Goal: Navigation & Orientation: Find specific page/section

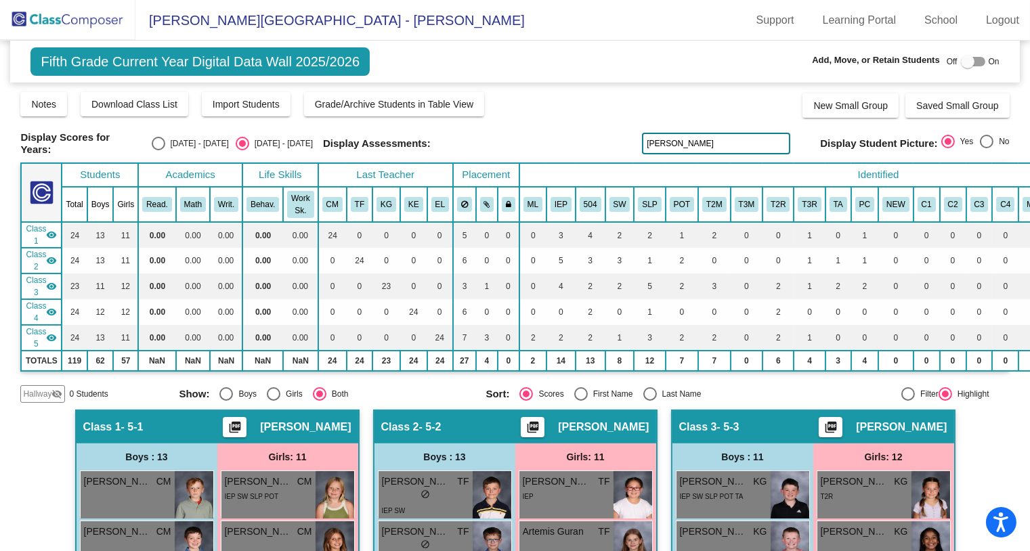
click at [97, 14] on img at bounding box center [67, 20] width 135 height 40
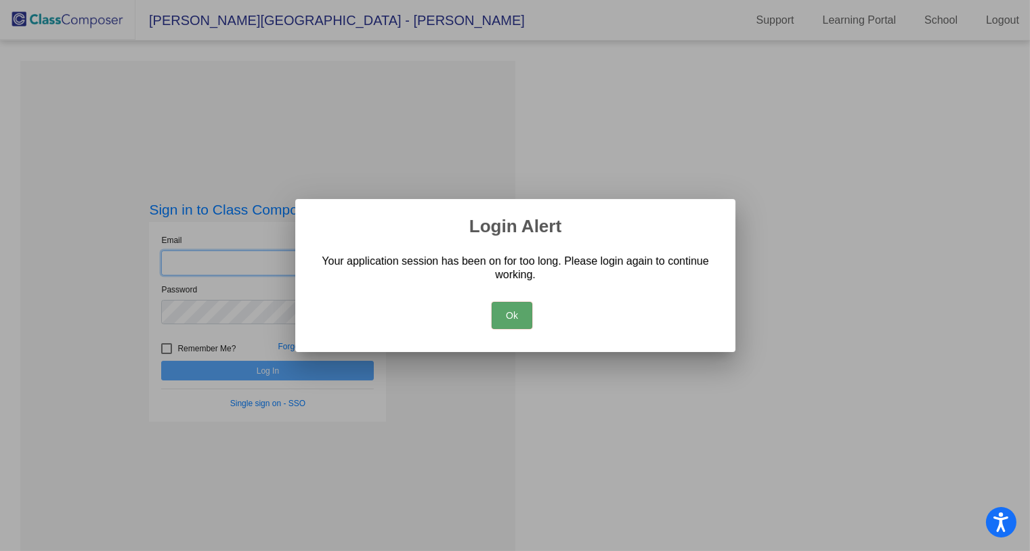
type input "[EMAIL_ADDRESS][DOMAIN_NAME]"
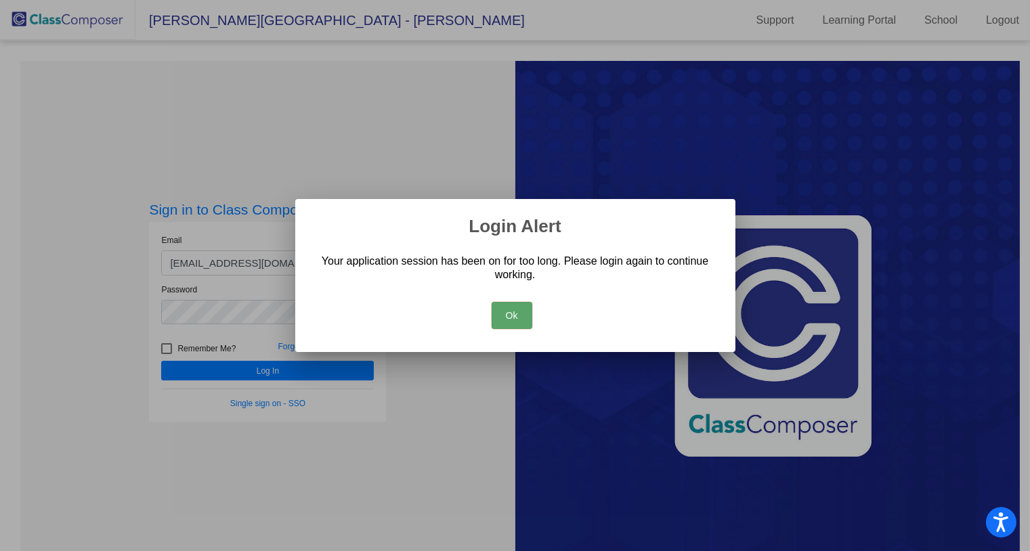
click at [508, 308] on button "Ok" at bounding box center [511, 315] width 41 height 27
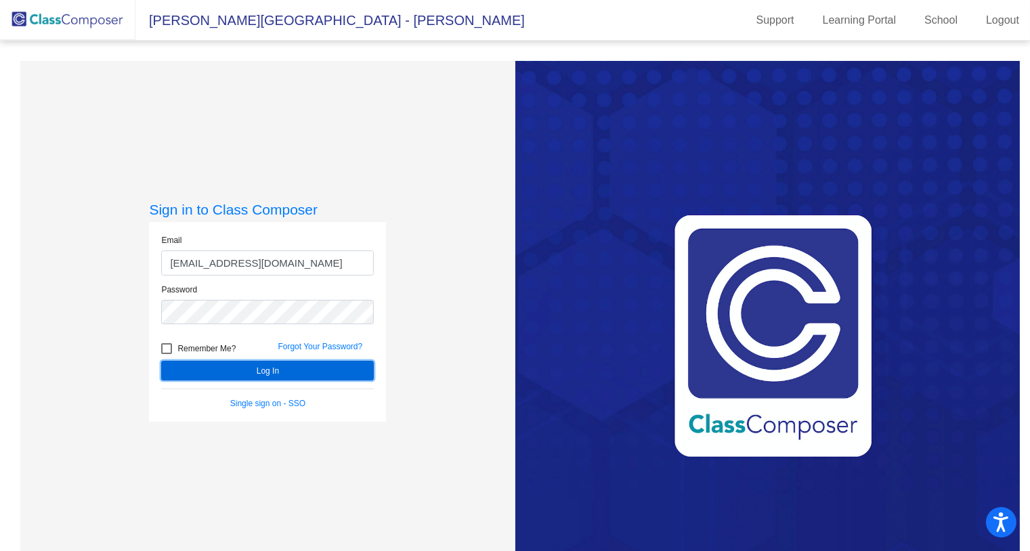
click at [296, 372] on button "Log In" at bounding box center [267, 371] width 213 height 20
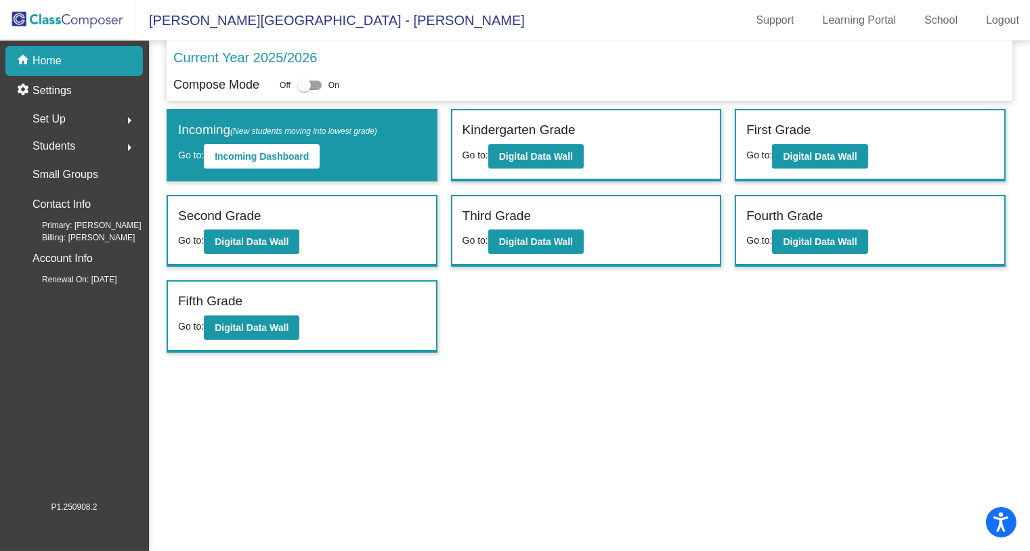
click at [305, 482] on mat-sidenav-content "Current Year 2025/2026 Compose Mode Off On Incoming (New students moving into l…" at bounding box center [589, 296] width 881 height 510
click at [58, 68] on p "Home" at bounding box center [46, 61] width 29 height 16
click at [58, 5] on img at bounding box center [67, 20] width 135 height 40
click at [58, 21] on img at bounding box center [67, 20] width 135 height 40
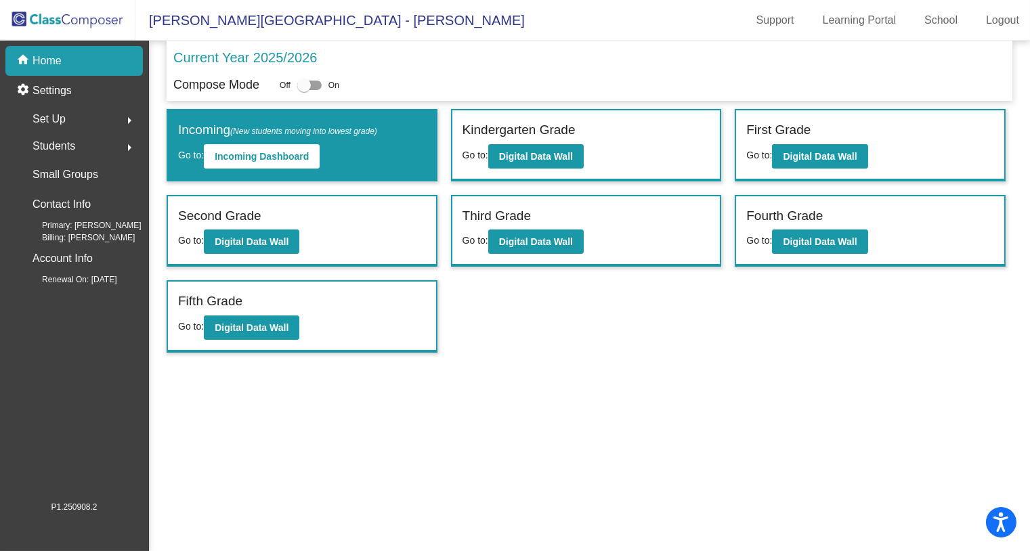
click at [48, 58] on p "Home" at bounding box center [46, 61] width 29 height 16
